Goal: Navigation & Orientation: Find specific page/section

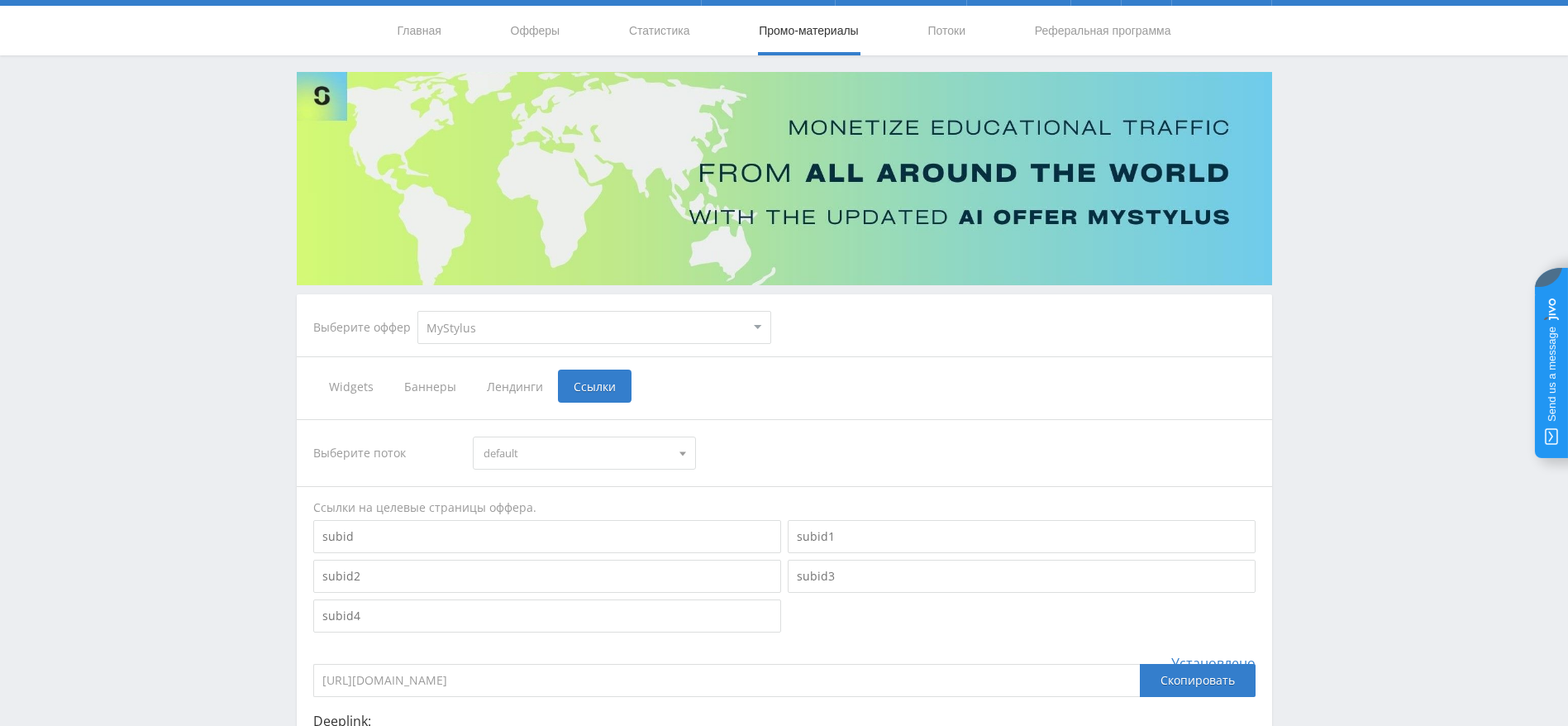
scroll to position [20, 0]
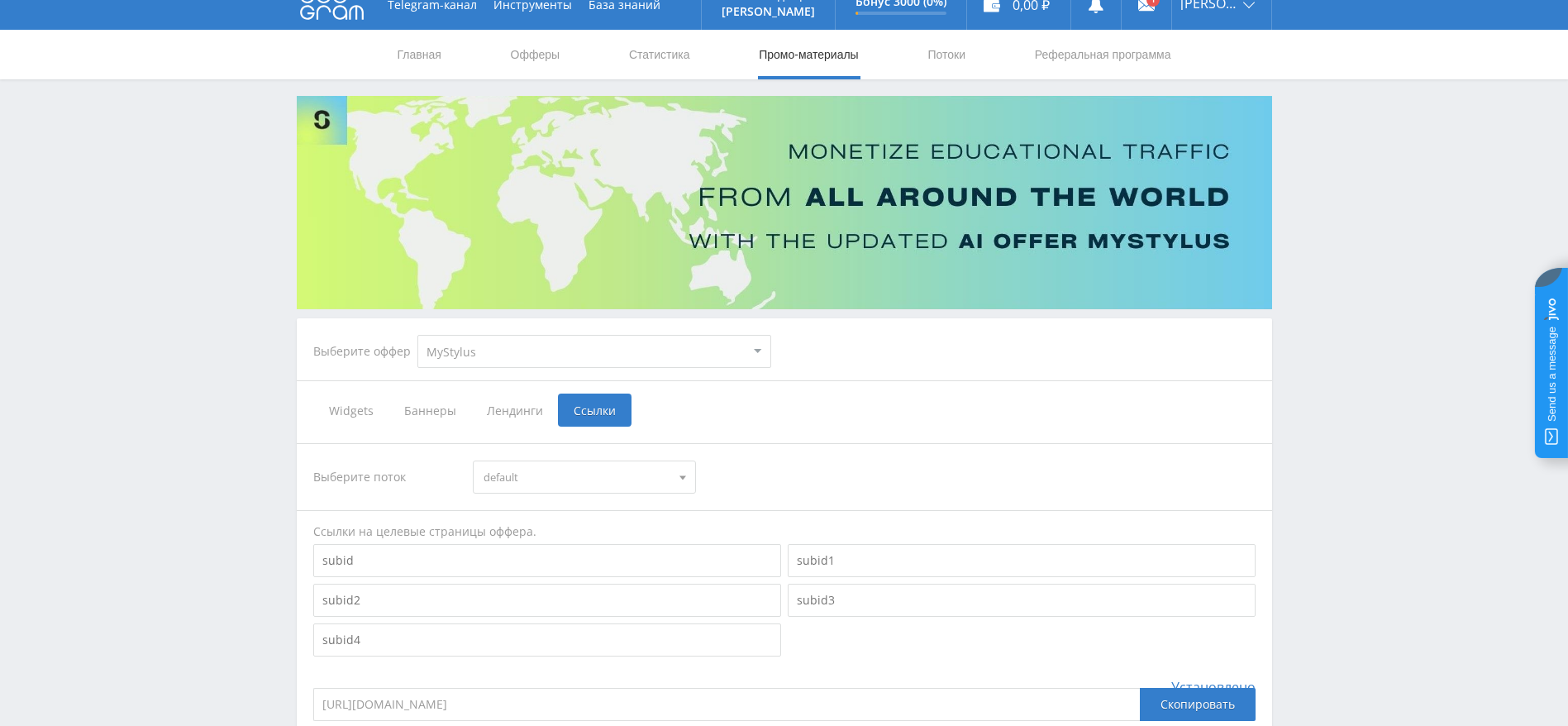
click at [918, 45] on nav "Главная Офферы Статистика Промо-материалы Потоки Реферальная программа" at bounding box center [784, 54] width 777 height 50
click at [942, 55] on link "Потоки" at bounding box center [946, 54] width 42 height 50
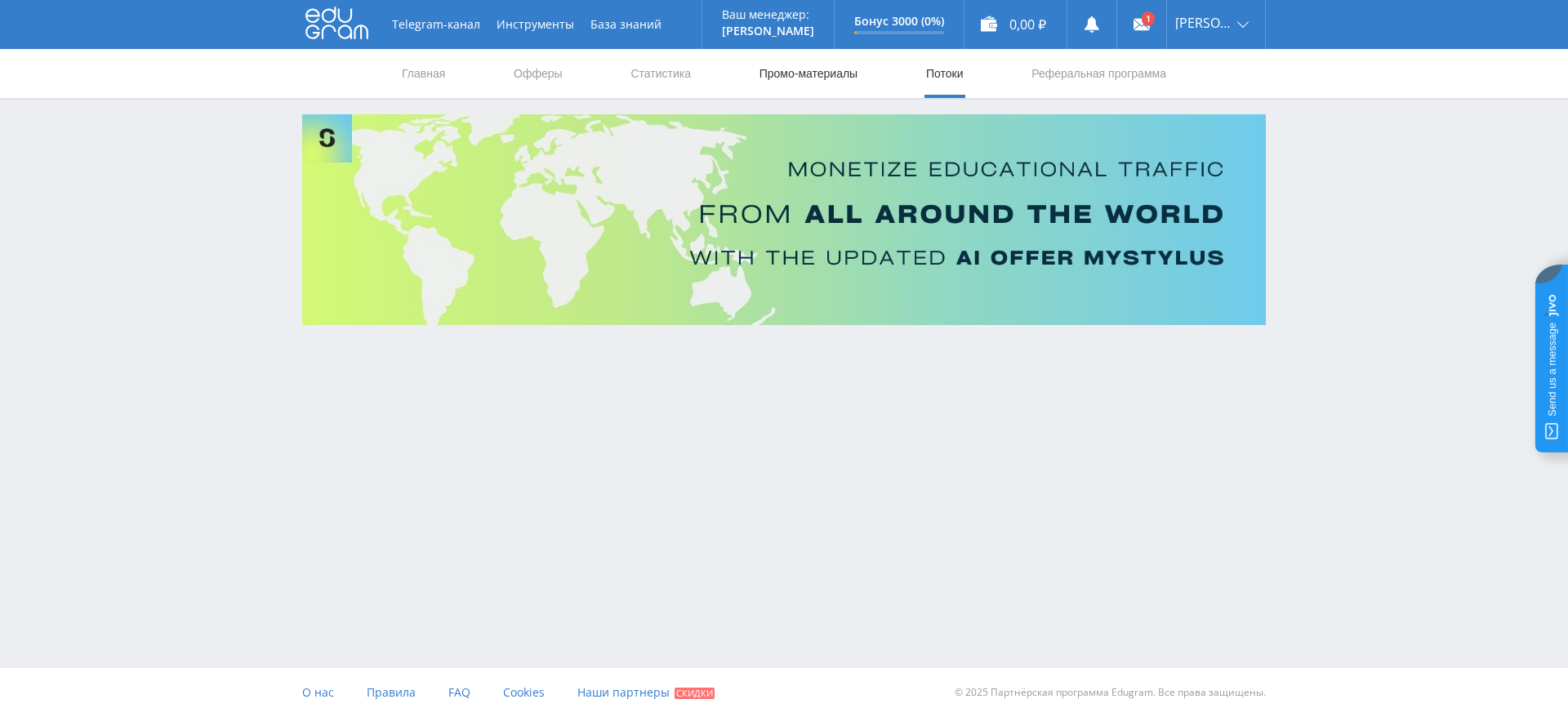
drag, startPoint x: 832, startPoint y: 75, endPoint x: 842, endPoint y: 83, distance: 12.8
click at [833, 73] on link "Промо-материалы" at bounding box center [808, 74] width 101 height 49
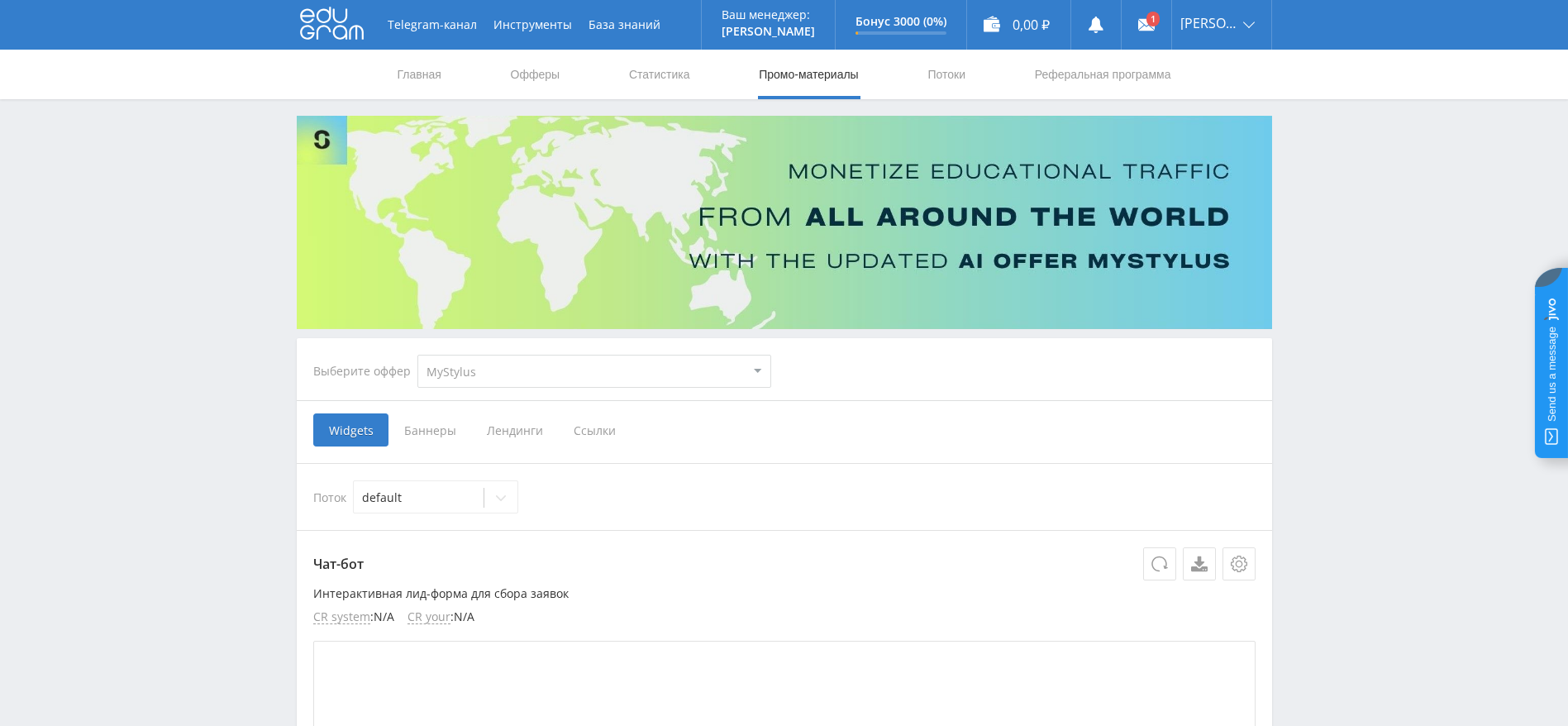
click at [313, 25] on icon at bounding box center [331, 23] width 64 height 33
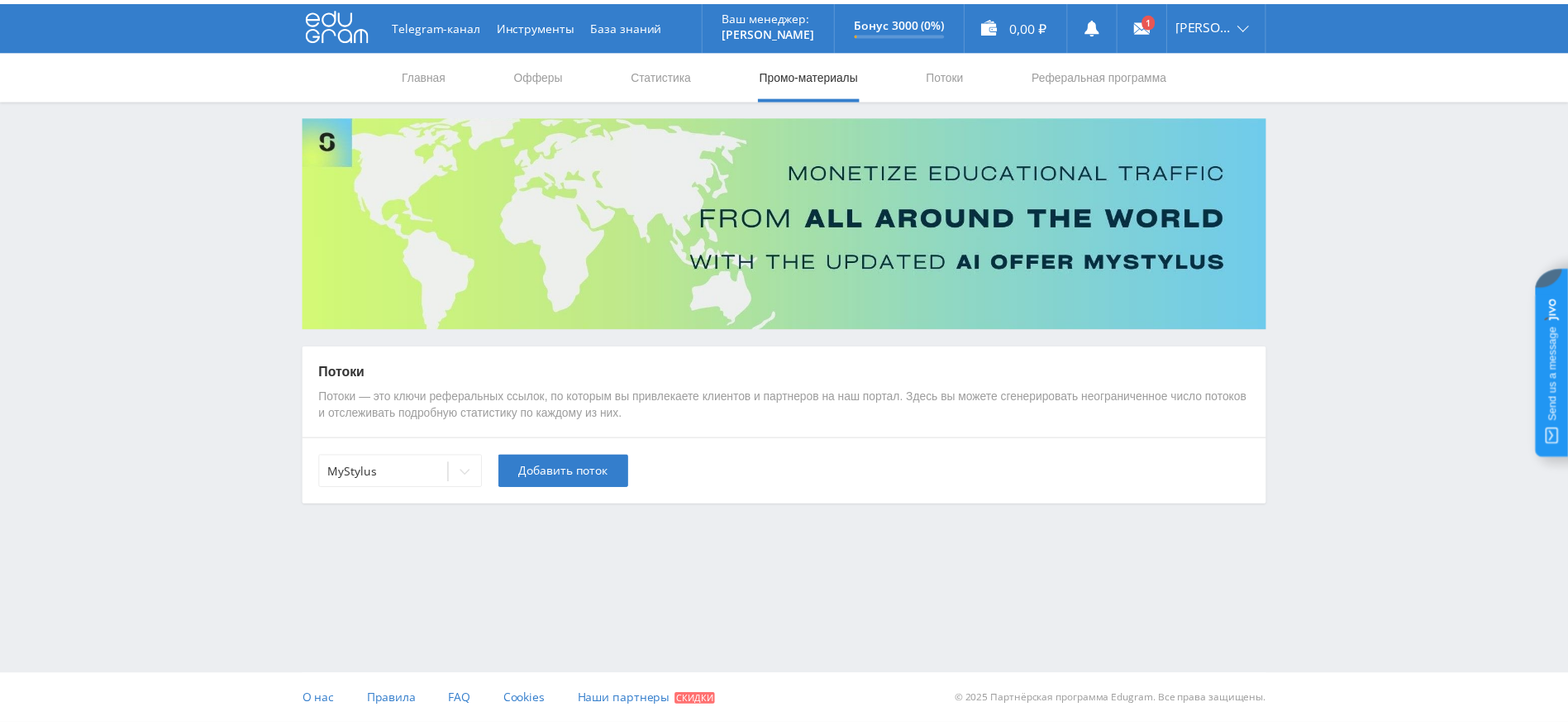
scroll to position [20, 0]
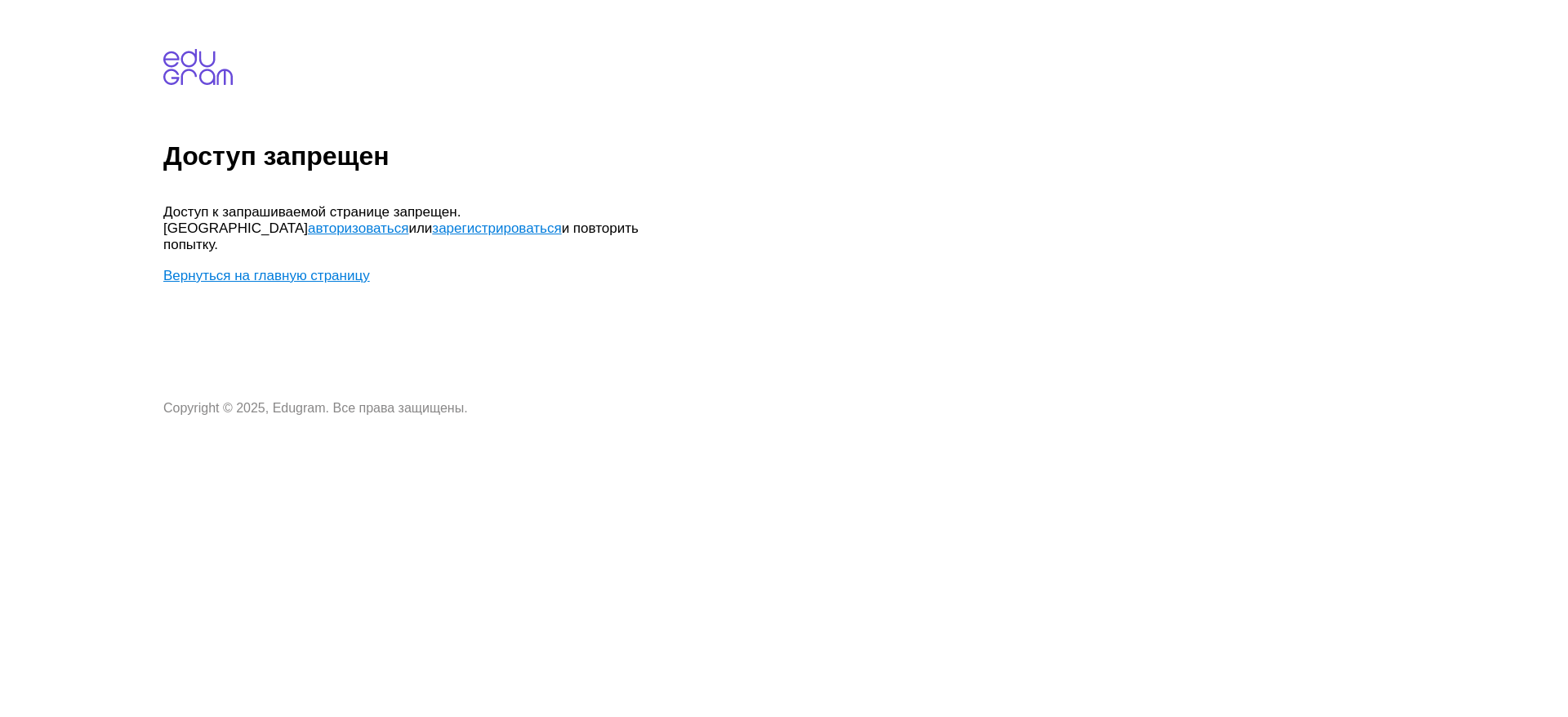
click at [270, 268] on link "Вернуться на главную страницу" at bounding box center [266, 276] width 207 height 16
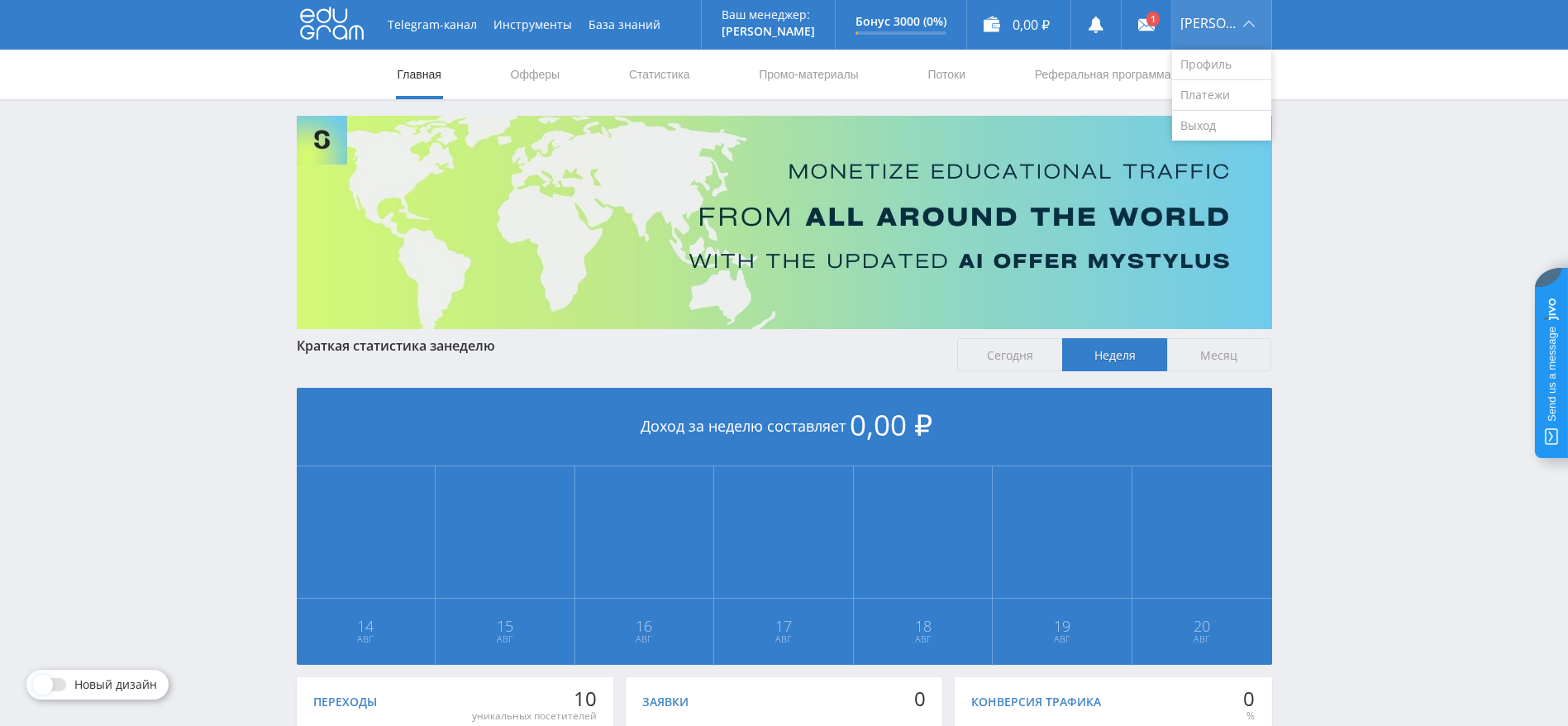
click at [1245, 27] on div "[PERSON_NAME]" at bounding box center [1221, 25] width 99 height 50
click at [1222, 36] on div "[PERSON_NAME]" at bounding box center [1221, 25] width 99 height 50
click at [1220, 121] on link "Выход" at bounding box center [1221, 126] width 99 height 30
